Goal: Information Seeking & Learning: Learn about a topic

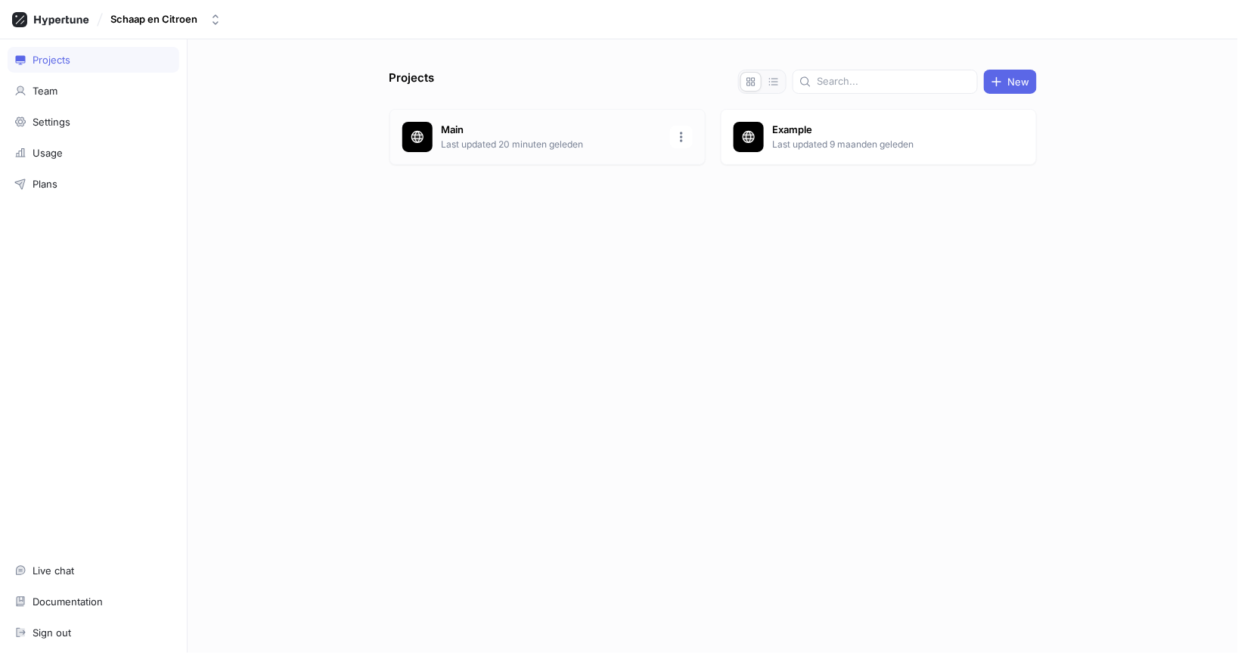
click at [442, 150] on p "Last updated 20 minuten geleden" at bounding box center [551, 145] width 219 height 14
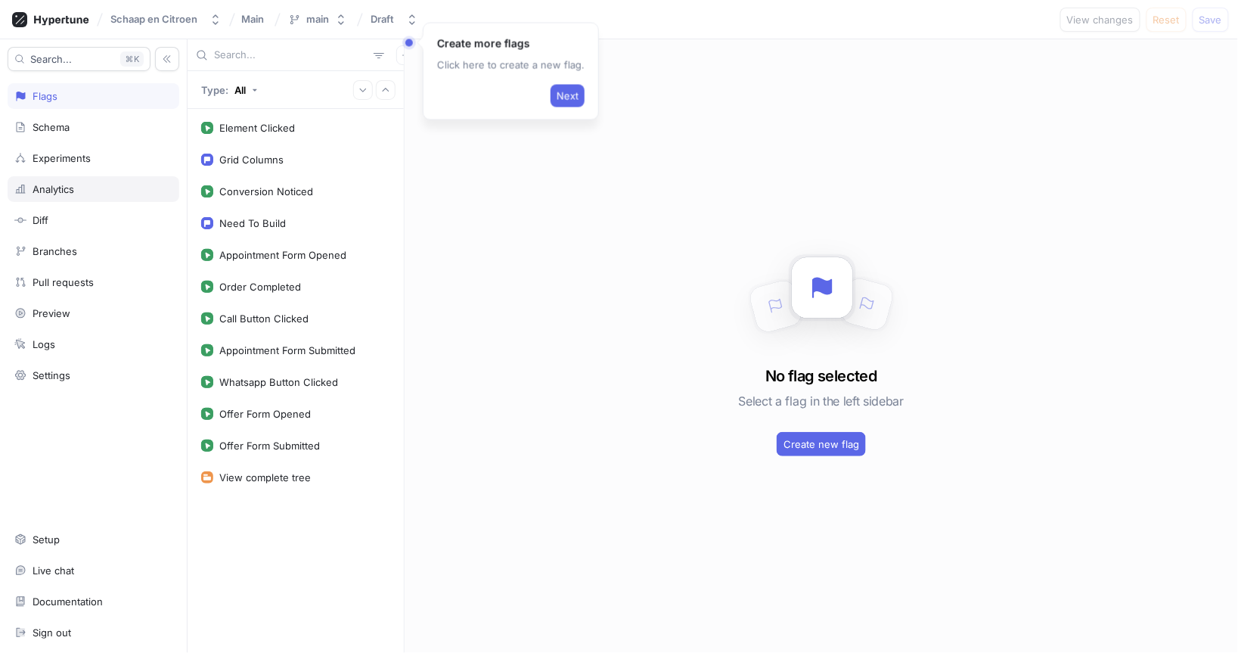
click at [60, 190] on div "Analytics" at bounding box center [54, 189] width 42 height 12
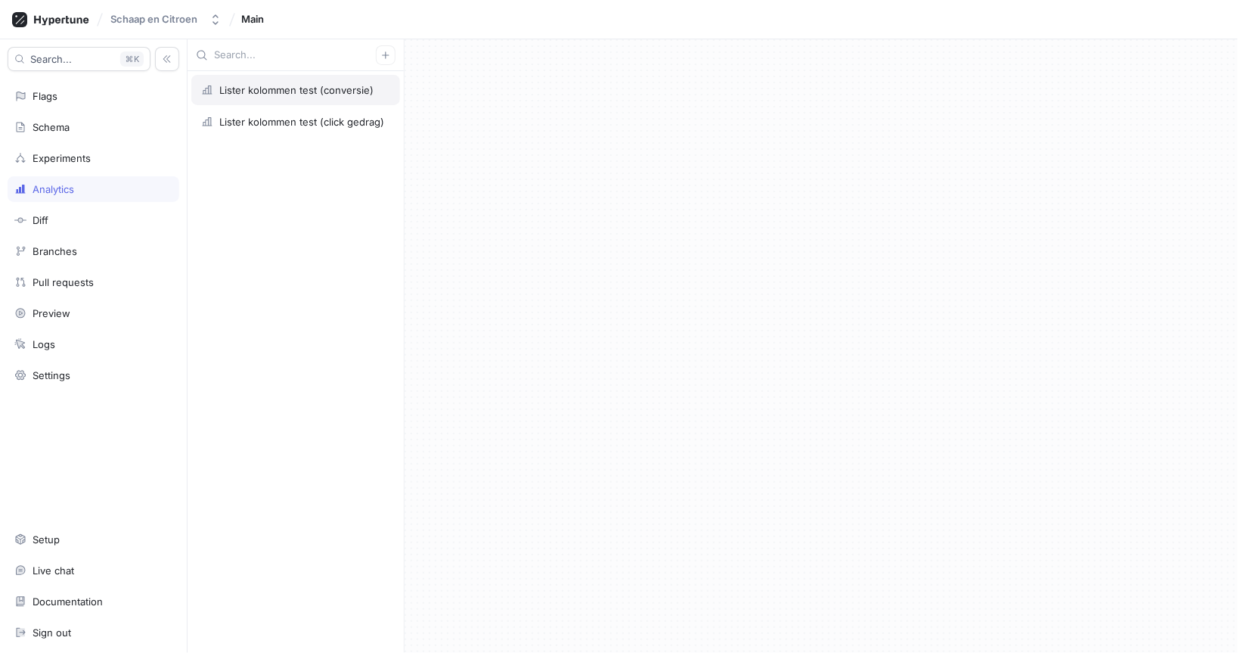
click at [248, 87] on div "Lister kolommen test (conversie)" at bounding box center [296, 90] width 154 height 12
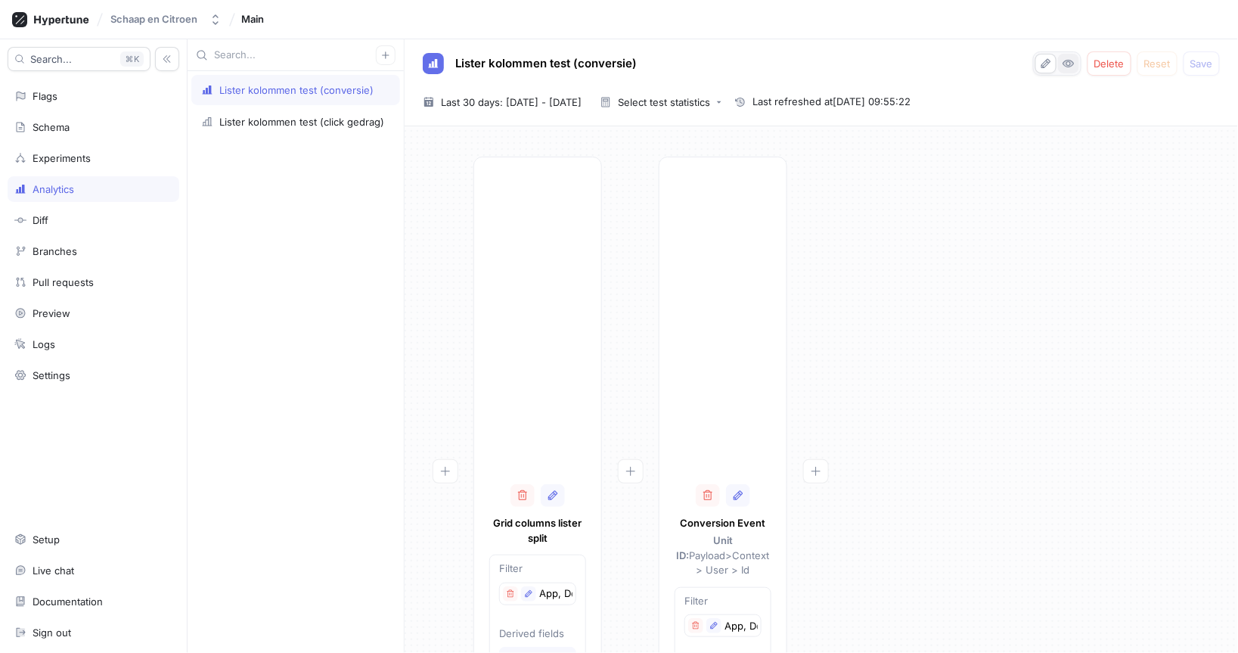
click at [1064, 67] on icon "button" at bounding box center [1069, 63] width 12 height 12
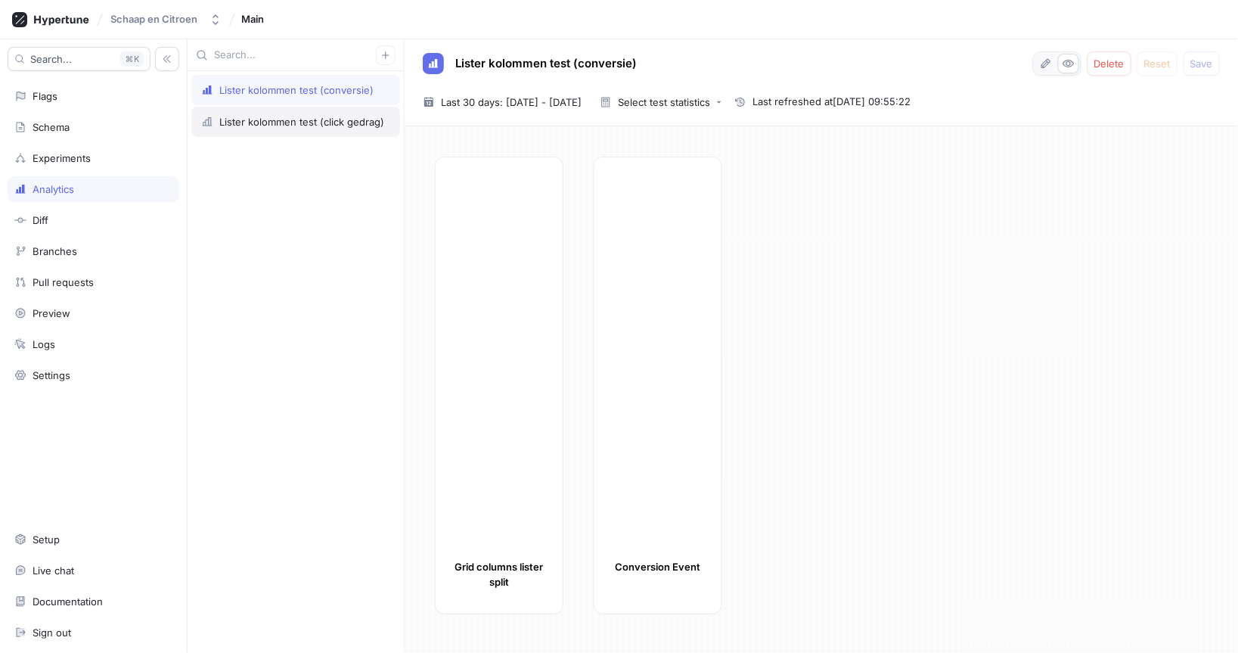
click at [349, 125] on div "Lister kolommen test (click gedrag)" at bounding box center [301, 122] width 165 height 12
click at [1067, 67] on icon "button" at bounding box center [1069, 64] width 11 height 8
click at [980, 285] on div "Grid columns lister split Click Event" at bounding box center [830, 390] width 791 height 467
click at [272, 94] on div "Lister kolommen test (conversie)" at bounding box center [296, 90] width 154 height 12
click at [269, 118] on div "Lister kolommen test (click gedrag)" at bounding box center [301, 122] width 165 height 12
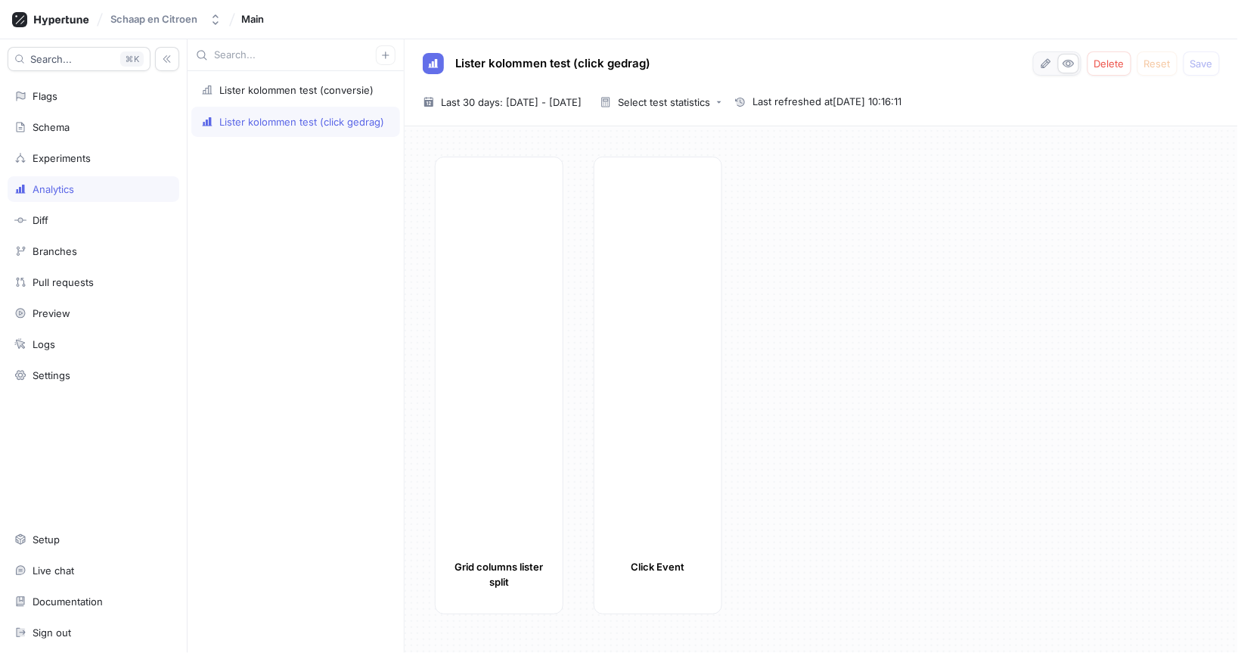
click at [72, 191] on div "Analytics" at bounding box center [54, 189] width 42 height 12
click at [256, 89] on div "Lister kolommen test (conversie)" at bounding box center [296, 90] width 154 height 12
